Goal: Transaction & Acquisition: Book appointment/travel/reservation

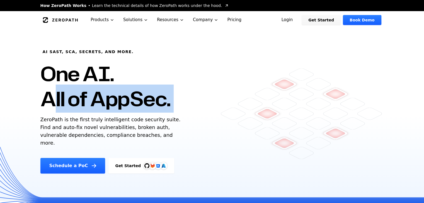
click at [114, 108] on h1 "One AI. All of AppSec." at bounding box center [105, 86] width 130 height 50
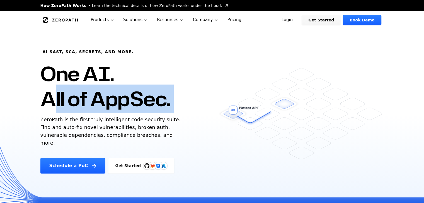
click at [354, 19] on link "Book Demo" at bounding box center [362, 20] width 38 height 10
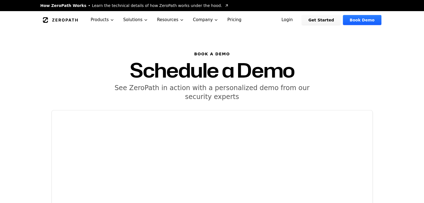
click at [218, 85] on h5 "See ZeroPath in action with a personalized demo from our security experts" at bounding box center [212, 93] width 214 height 18
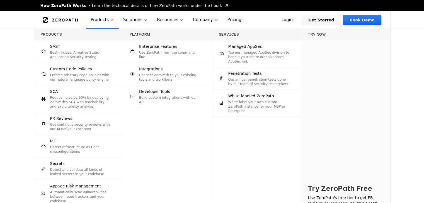
click at [18, 161] on div "Products SAST Best-in-class, AI-native Static Application Security Testing Cust…" at bounding box center [212, 139] width 424 height 221
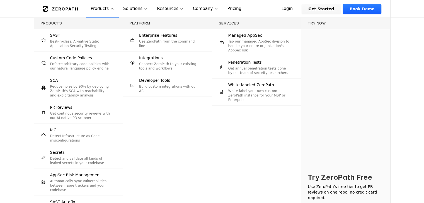
scroll to position [67, 0]
click at [0, 97] on div "Products SAST Best-in-class, AI-native Static Application Security Testing Cust…" at bounding box center [212, 128] width 424 height 221
click at [9, 92] on div "Products SAST Best-in-class, AI-native Static Application Security Testing Cust…" at bounding box center [212, 128] width 424 height 221
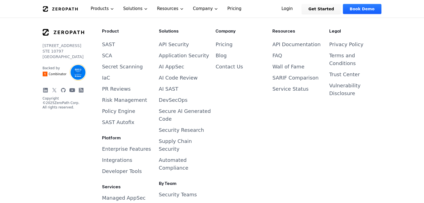
scroll to position [416, 0]
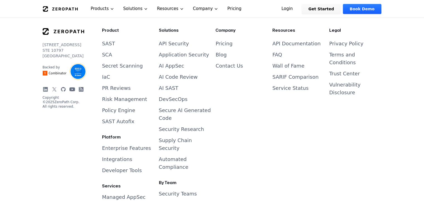
click at [341, 160] on div "Legal Privacy Policy Terms and Conditions Trust Center Vulnerability Disclosure" at bounding box center [355, 164] width 52 height 272
click at [302, 99] on div "Resources API Documentation FAQ Wall of Fame SARIF Comparison Service Status" at bounding box center [298, 164] width 52 height 272
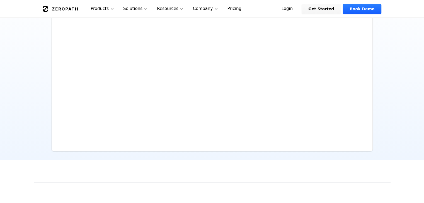
scroll to position [33, 0]
